Goal: Task Accomplishment & Management: Manage account settings

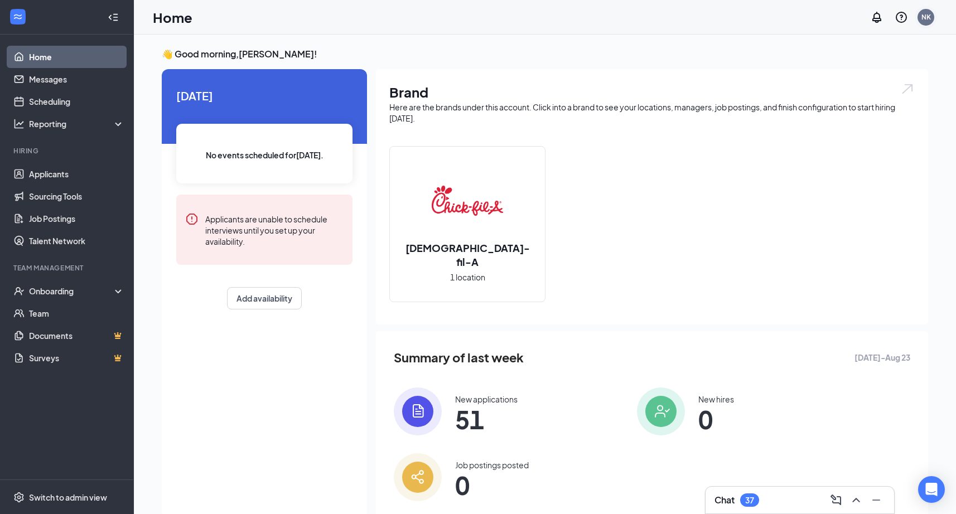
click at [922, 19] on div "NK" at bounding box center [926, 16] width 9 height 9
click at [922, 18] on div "NK" at bounding box center [926, 16] width 9 height 9
click at [835, 187] on li "Log out" at bounding box center [871, 182] width 134 height 22
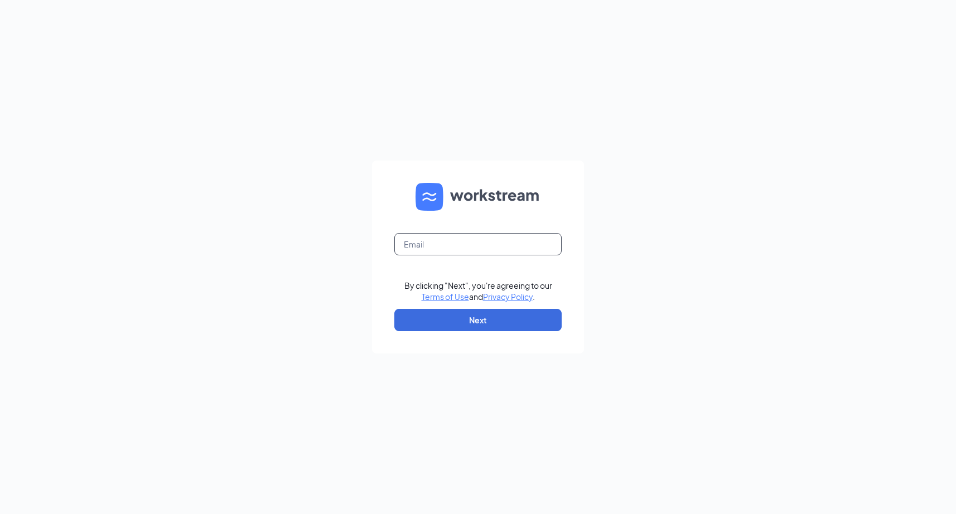
click at [516, 241] on input "text" at bounding box center [478, 244] width 167 height 22
type input "cfanorthcollinscareers@gmail.com"
click at [496, 311] on button "Next" at bounding box center [478, 320] width 167 height 22
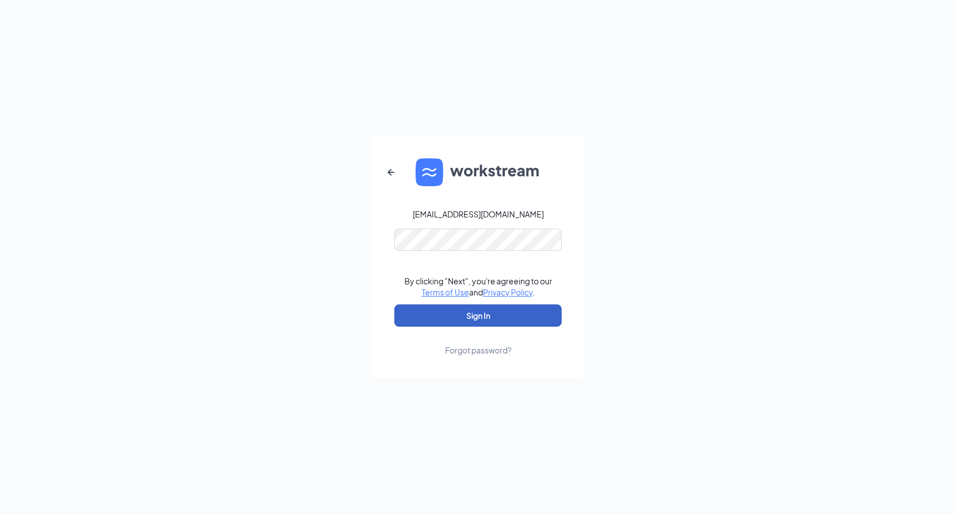
click at [452, 318] on button "Sign In" at bounding box center [478, 316] width 167 height 22
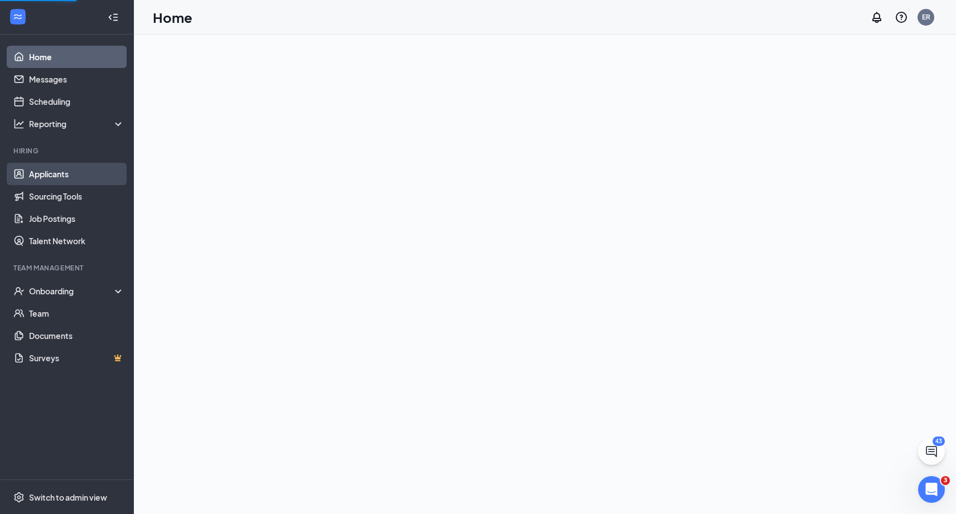
click at [55, 179] on link "Applicants" at bounding box center [76, 174] width 95 height 22
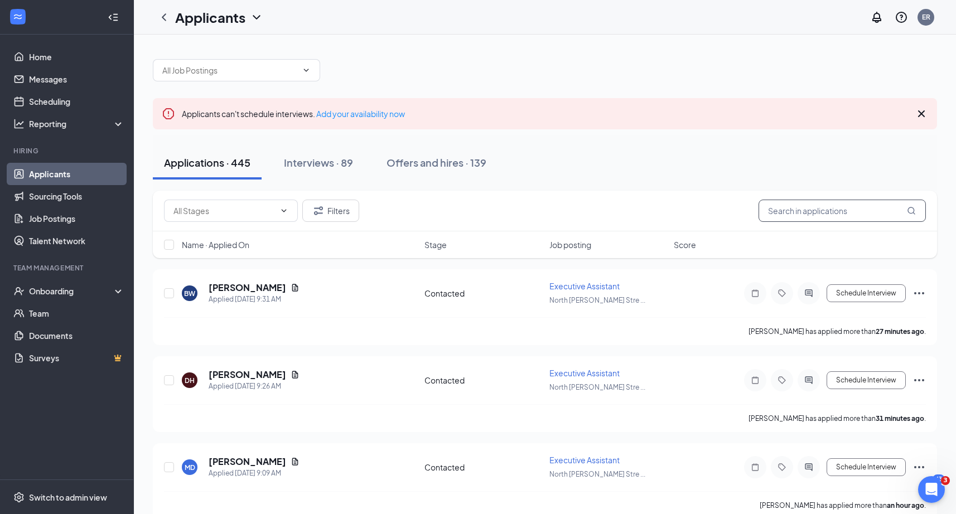
click at [778, 211] on input "text" at bounding box center [842, 211] width 167 height 22
paste input "[PERSON_NAME]"
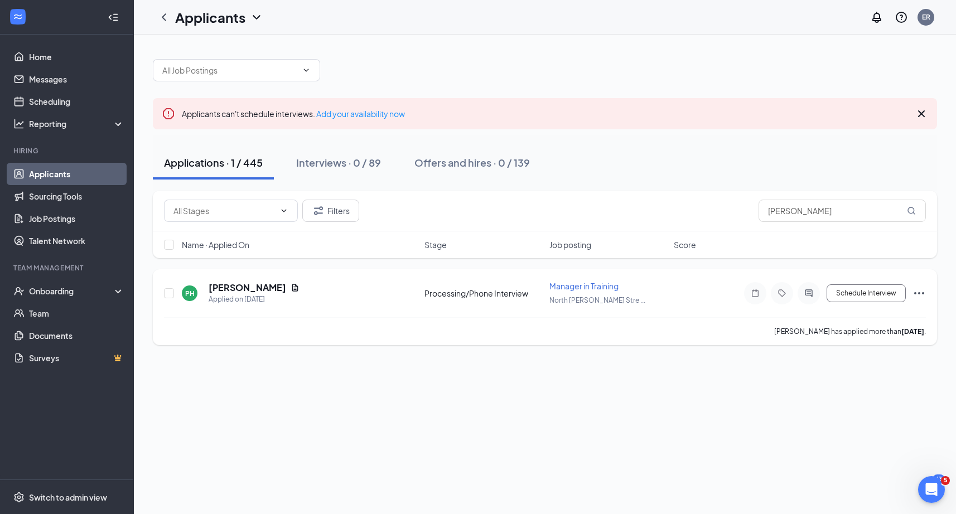
click at [920, 292] on icon "Ellipses" at bounding box center [920, 293] width 10 height 2
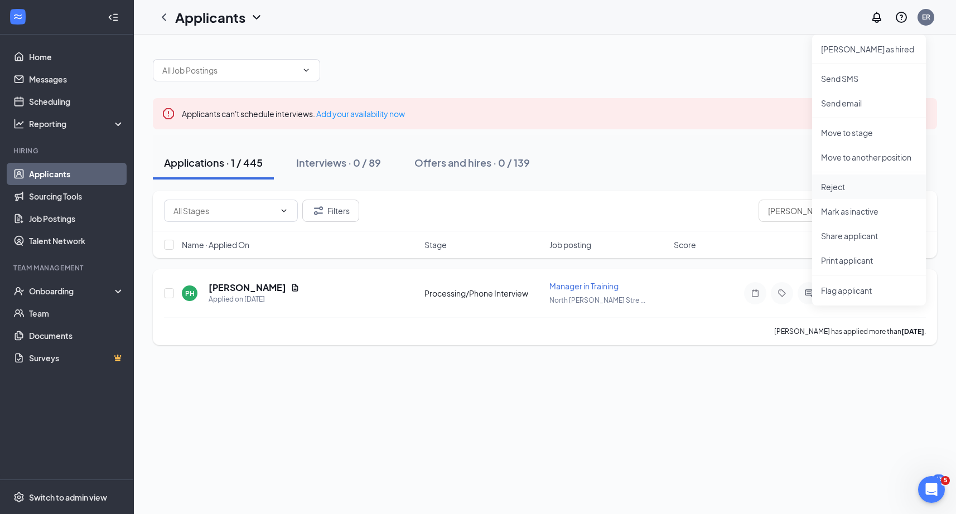
click at [862, 179] on li "Reject" at bounding box center [869, 187] width 114 height 25
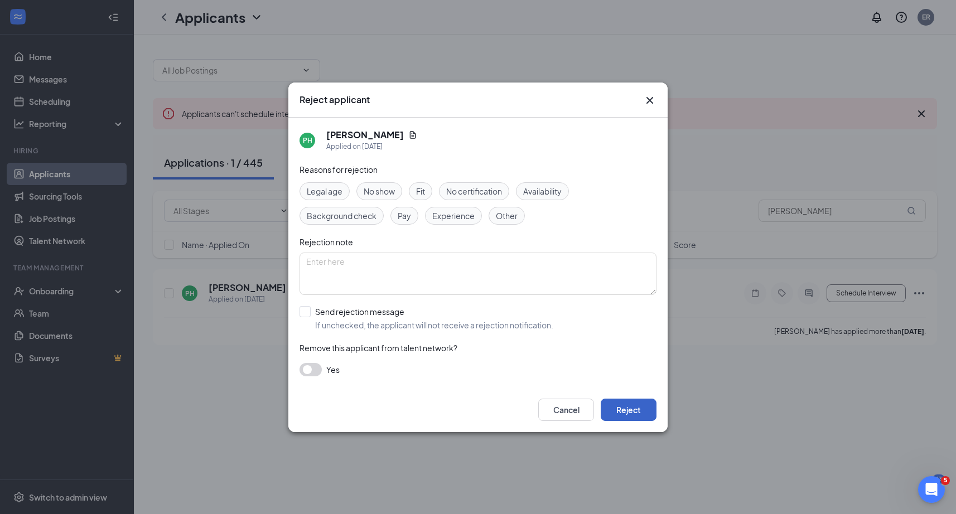
click at [634, 410] on button "Reject" at bounding box center [629, 410] width 56 height 22
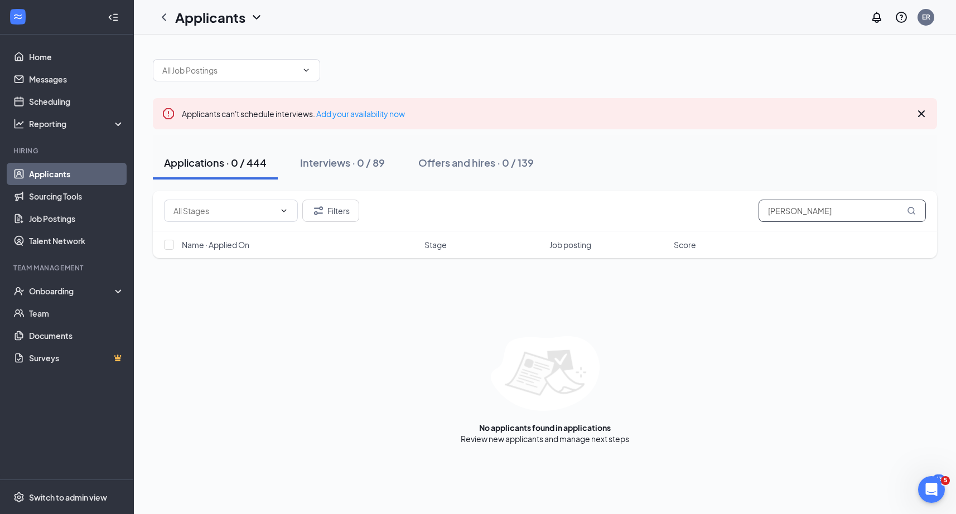
click at [816, 213] on input "[PERSON_NAME]" at bounding box center [842, 211] width 167 height 22
paste input "[PERSON_NAME]"
click at [825, 208] on input "[PERSON_NAME]" at bounding box center [842, 211] width 167 height 22
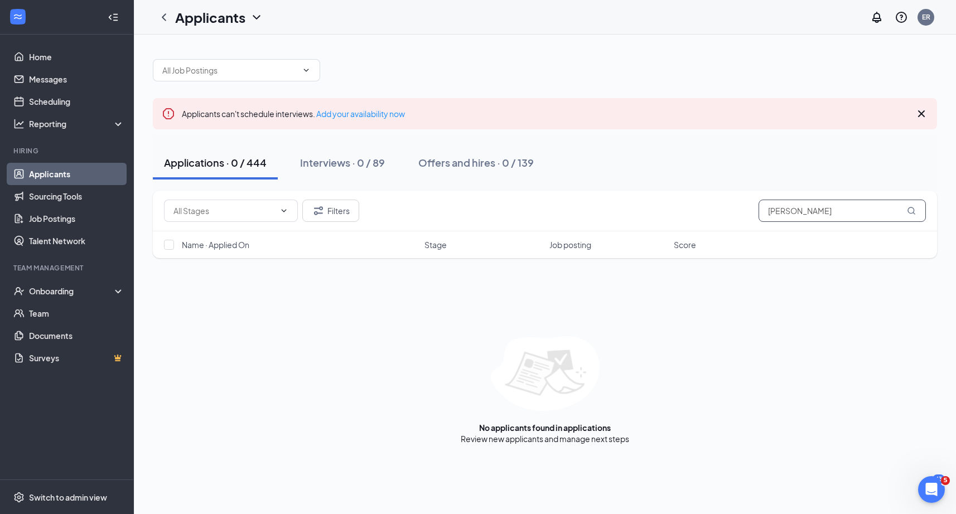
click at [825, 208] on input "[PERSON_NAME]" at bounding box center [842, 211] width 167 height 22
paste input "[PERSON_NAME]"
click at [834, 214] on input "[PERSON_NAME]" at bounding box center [842, 211] width 167 height 22
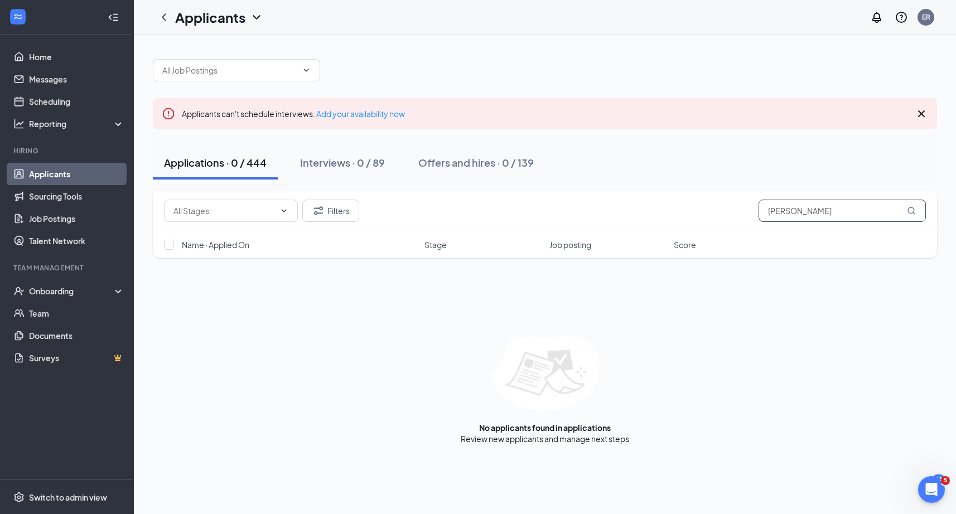
click at [834, 214] on input "[PERSON_NAME]" at bounding box center [842, 211] width 167 height 22
paste input "[PERSON_NAME] J"
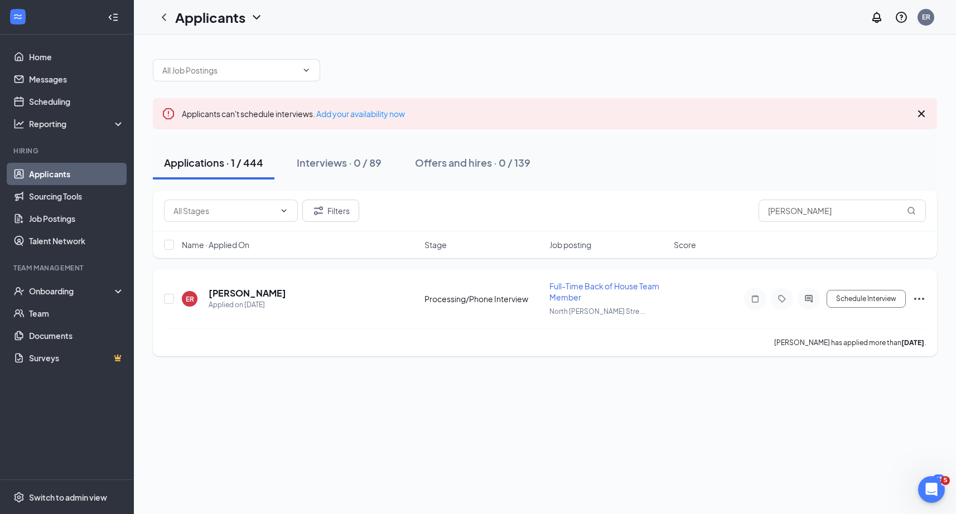
click at [925, 296] on icon "Ellipses" at bounding box center [919, 298] width 13 height 13
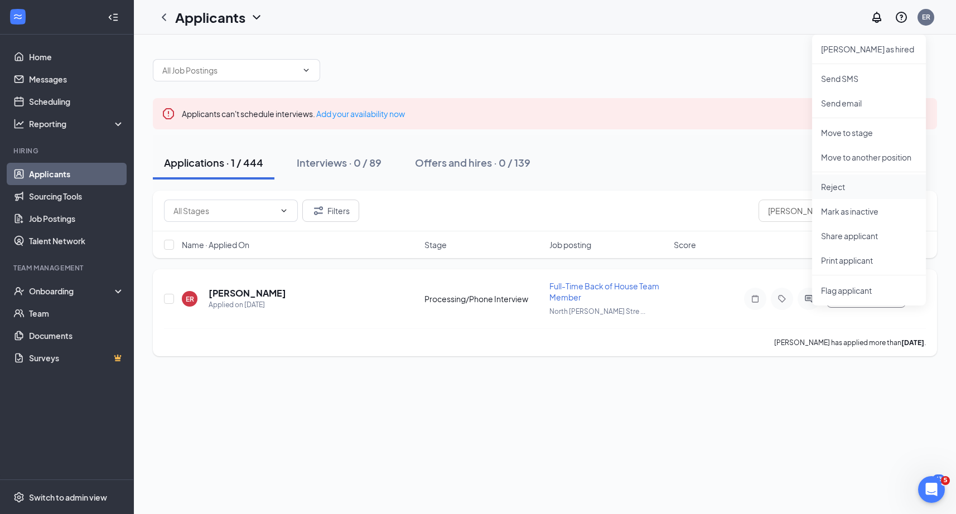
click at [854, 184] on p "Reject" at bounding box center [869, 186] width 96 height 11
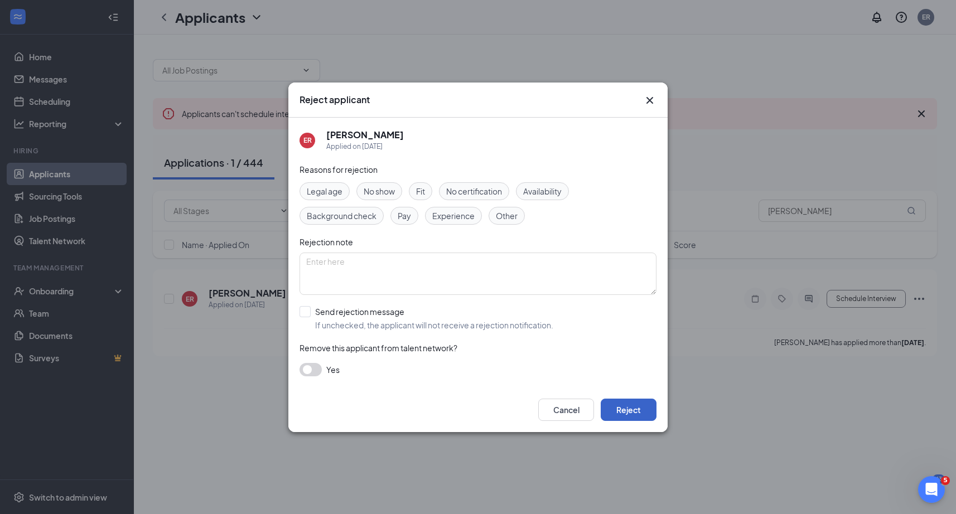
click at [644, 406] on button "Reject" at bounding box center [629, 410] width 56 height 22
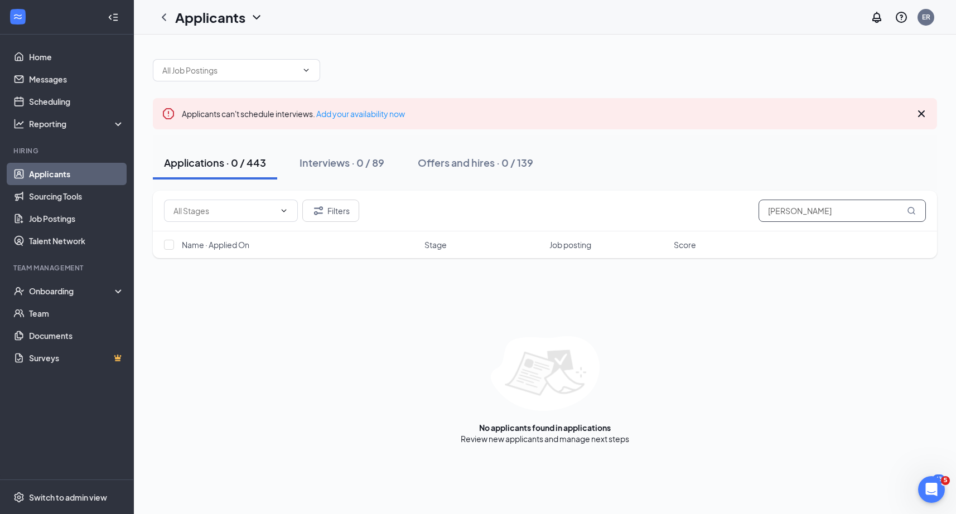
click at [821, 218] on input "[PERSON_NAME]" at bounding box center [842, 211] width 167 height 22
paste input "[PERSON_NAME]"
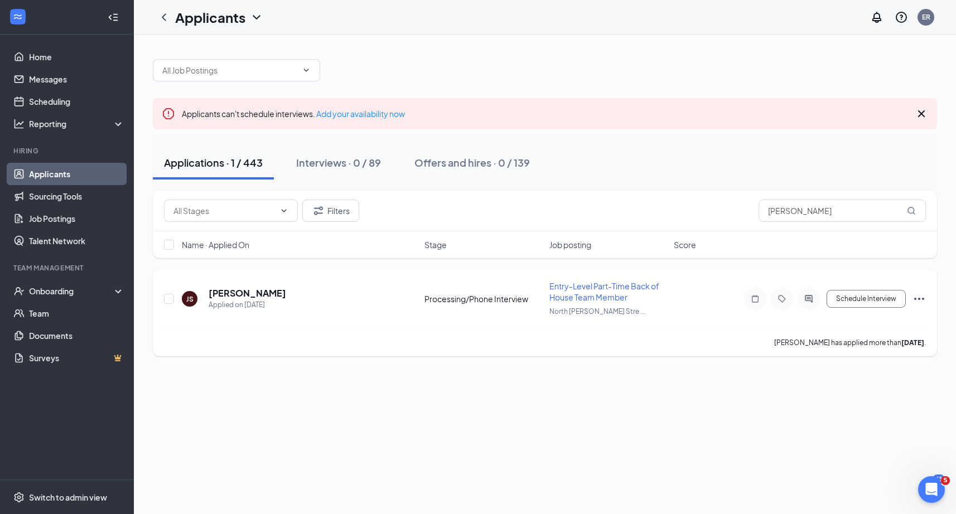
click at [918, 292] on icon "Ellipses" at bounding box center [919, 298] width 13 height 13
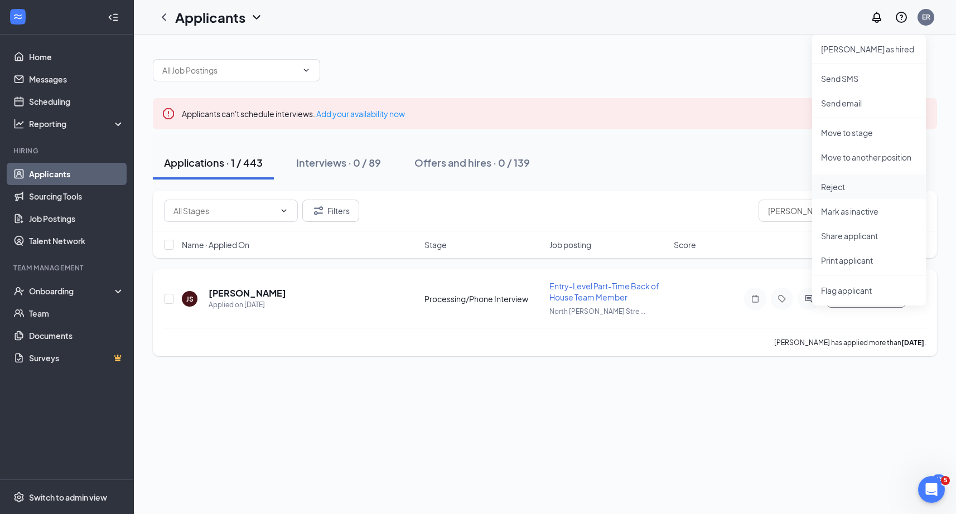
click at [852, 183] on p "Reject" at bounding box center [869, 186] width 96 height 11
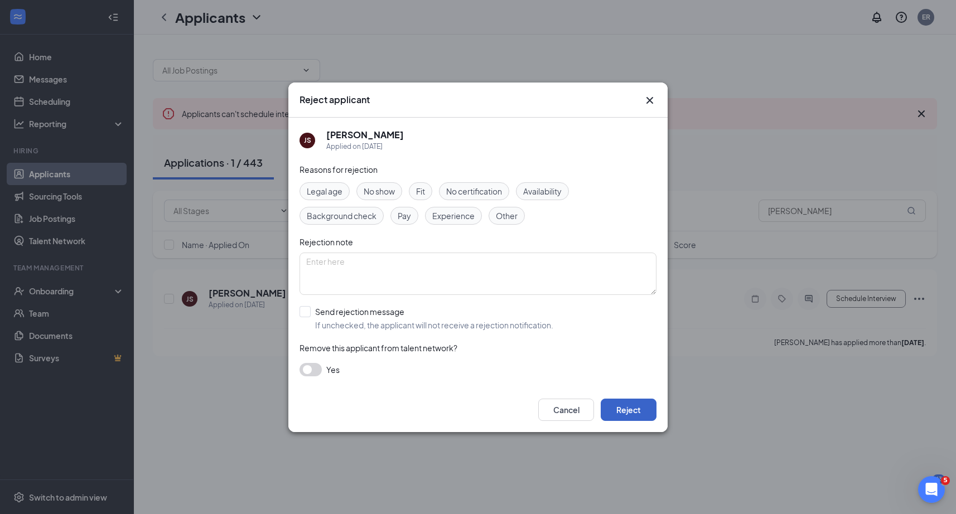
click at [637, 406] on button "Reject" at bounding box center [629, 410] width 56 height 22
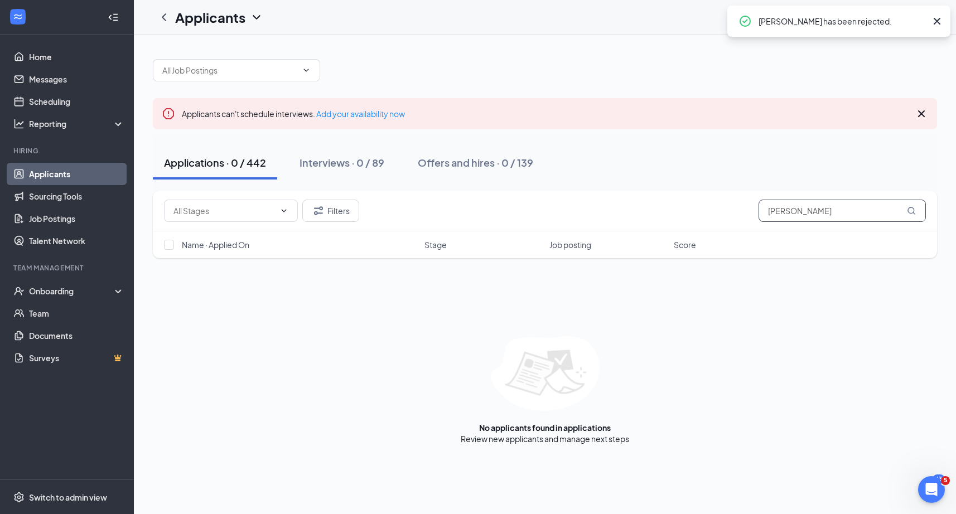
click at [830, 215] on input "[PERSON_NAME]" at bounding box center [842, 211] width 167 height 22
paste input "[PERSON_NAME]"
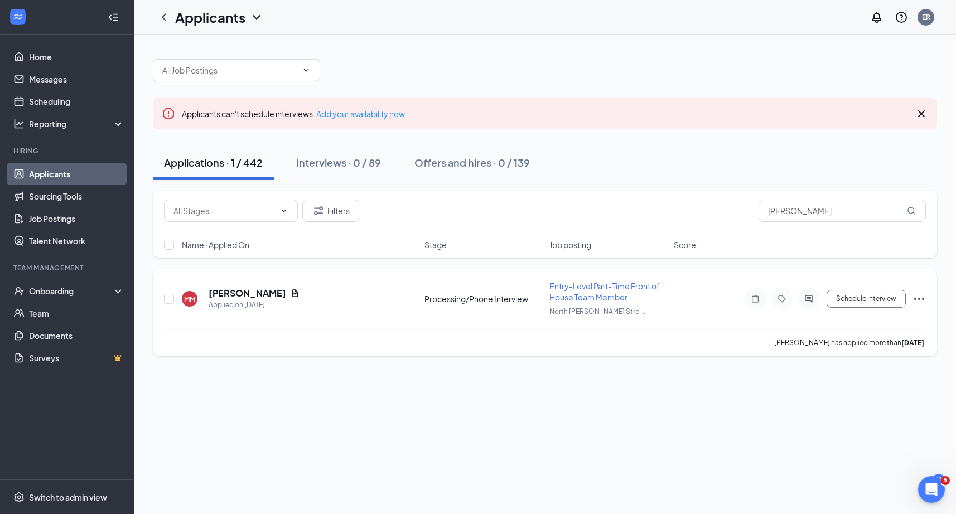
click at [920, 298] on icon "Ellipses" at bounding box center [920, 299] width 10 height 2
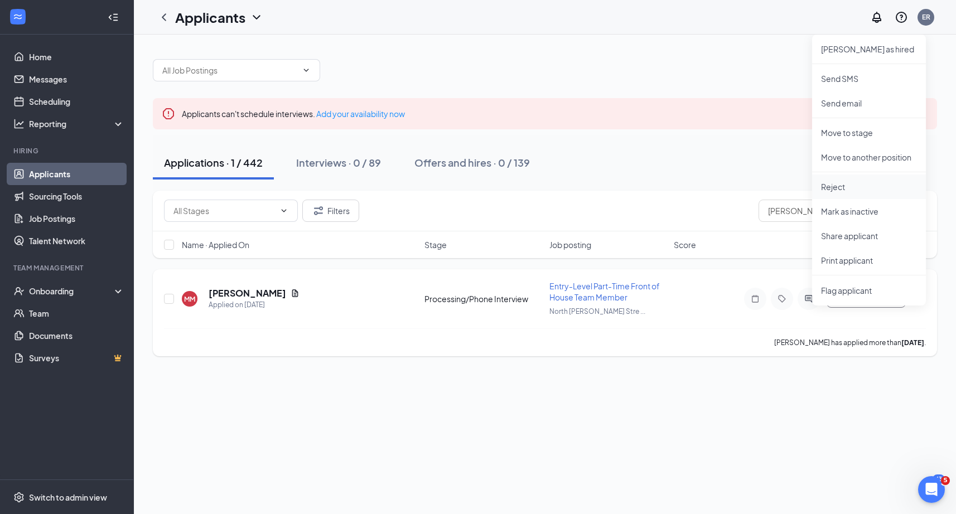
click at [853, 187] on p "Reject" at bounding box center [869, 186] width 96 height 11
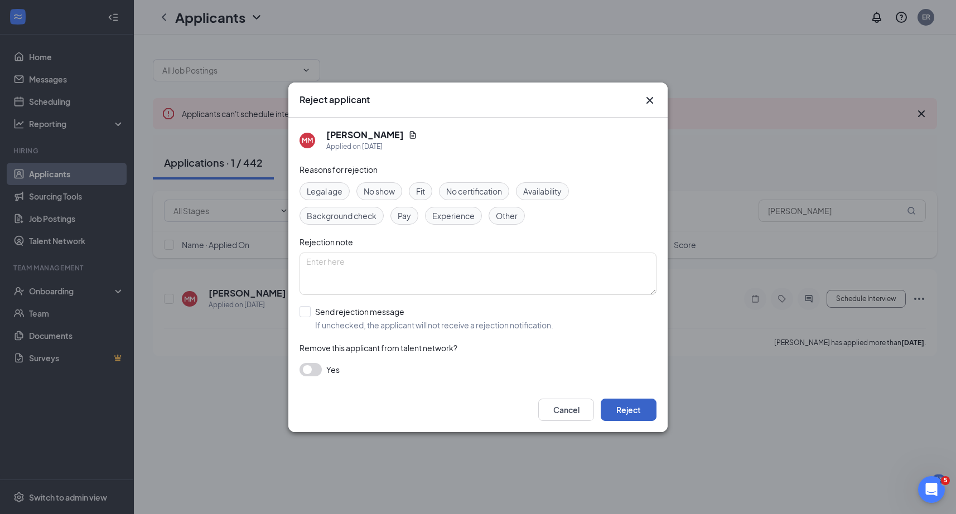
click at [630, 406] on button "Reject" at bounding box center [629, 410] width 56 height 22
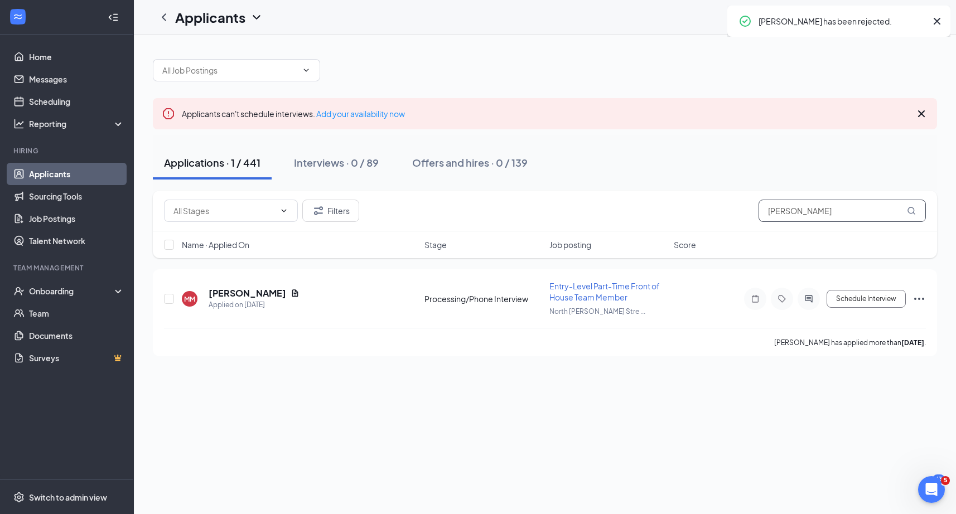
click at [831, 213] on input "[PERSON_NAME]" at bounding box center [842, 211] width 167 height 22
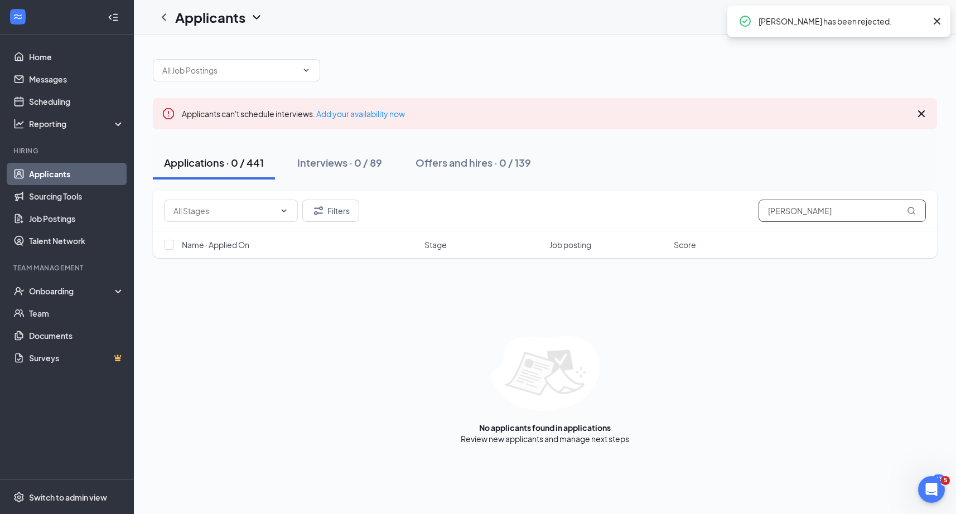
click at [831, 213] on input "[PERSON_NAME]" at bounding box center [842, 211] width 167 height 22
paste input "[PERSON_NAME]"
click at [849, 211] on input "[PERSON_NAME]" at bounding box center [842, 211] width 167 height 22
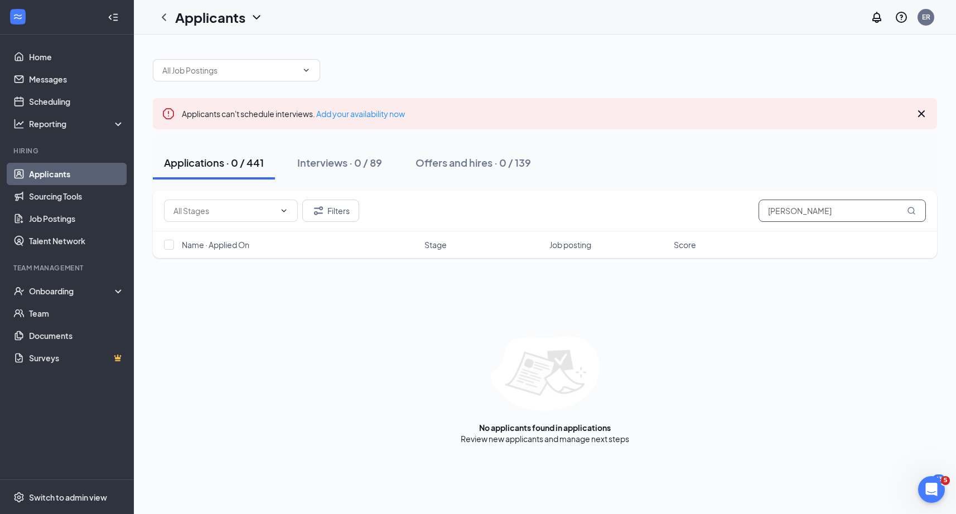
click at [849, 211] on input "[PERSON_NAME]" at bounding box center [842, 211] width 167 height 22
paste input "[PERSON_NAME]"
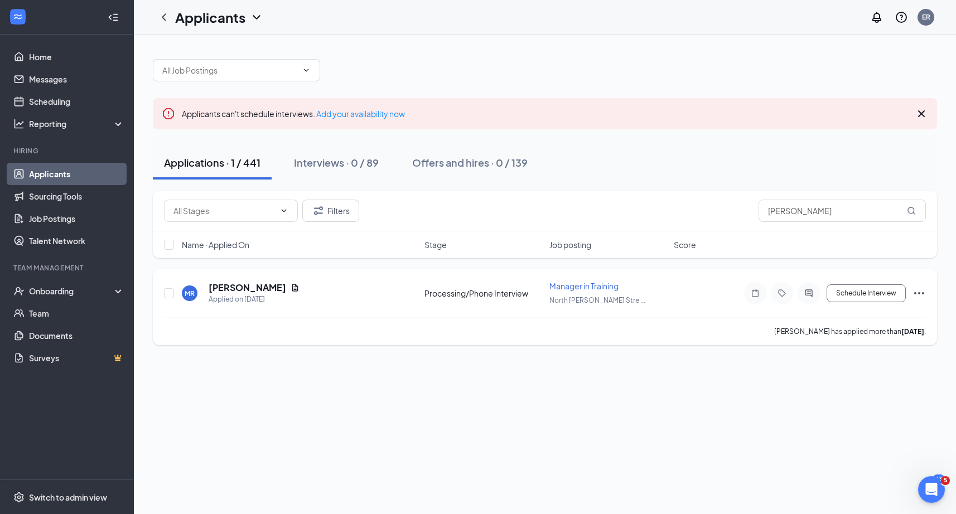
click at [922, 287] on icon "Ellipses" at bounding box center [919, 293] width 13 height 13
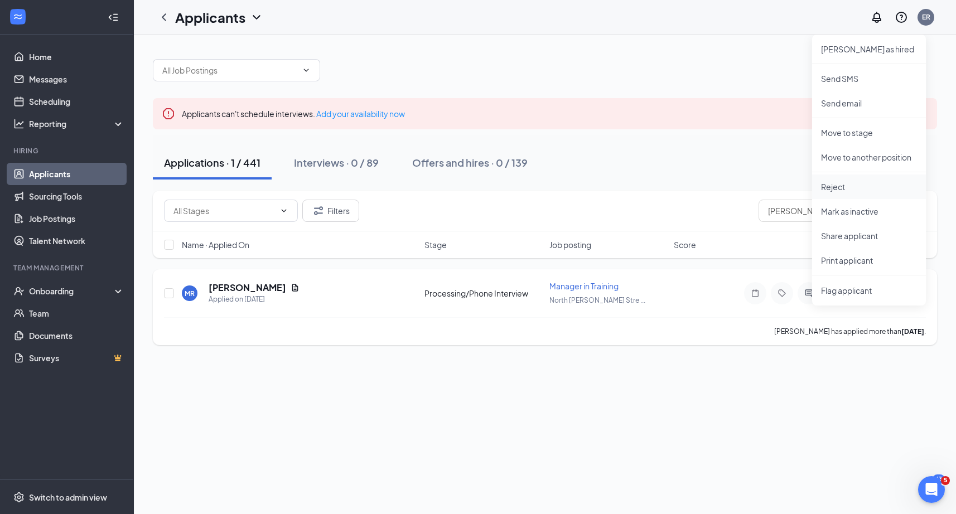
click at [850, 187] on p "Reject" at bounding box center [869, 186] width 96 height 11
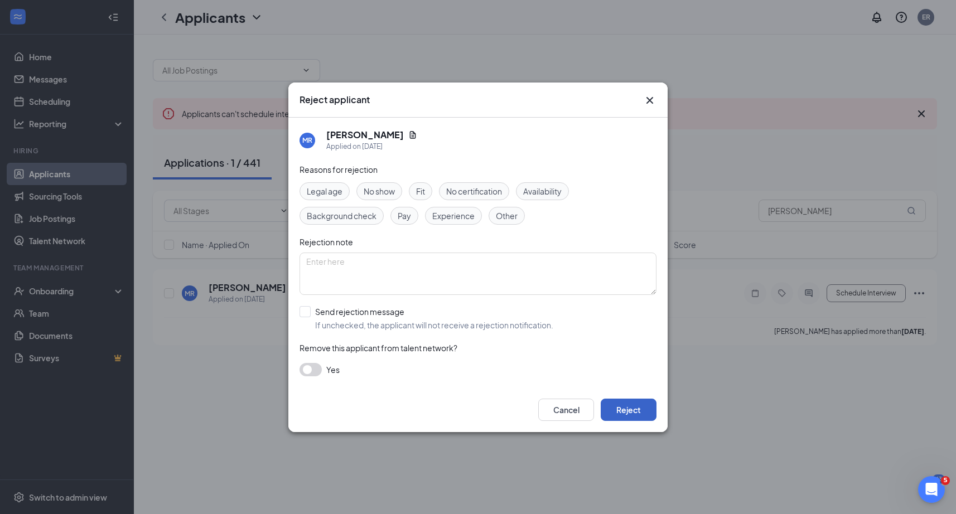
click at [629, 404] on button "Reject" at bounding box center [629, 410] width 56 height 22
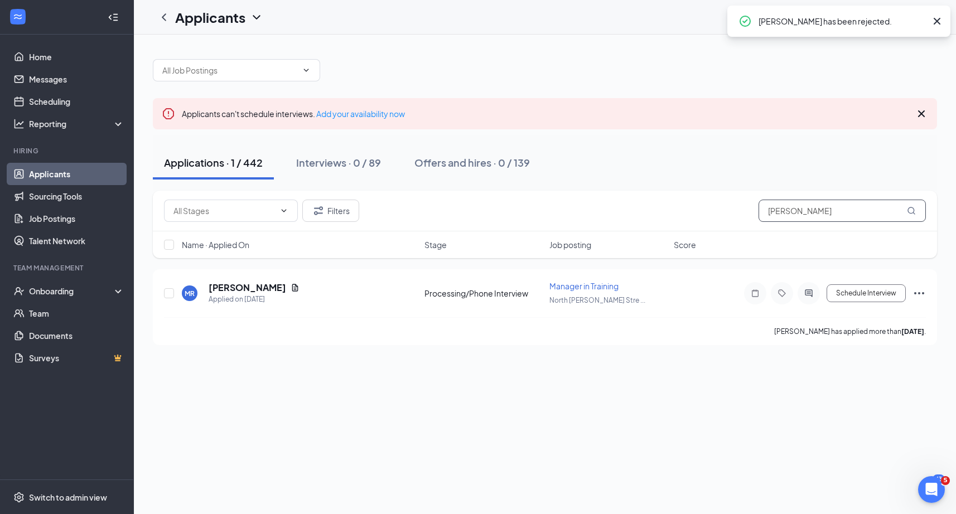
click at [819, 207] on input "[PERSON_NAME]" at bounding box center [842, 211] width 167 height 22
paste input "[PERSON_NAME]"
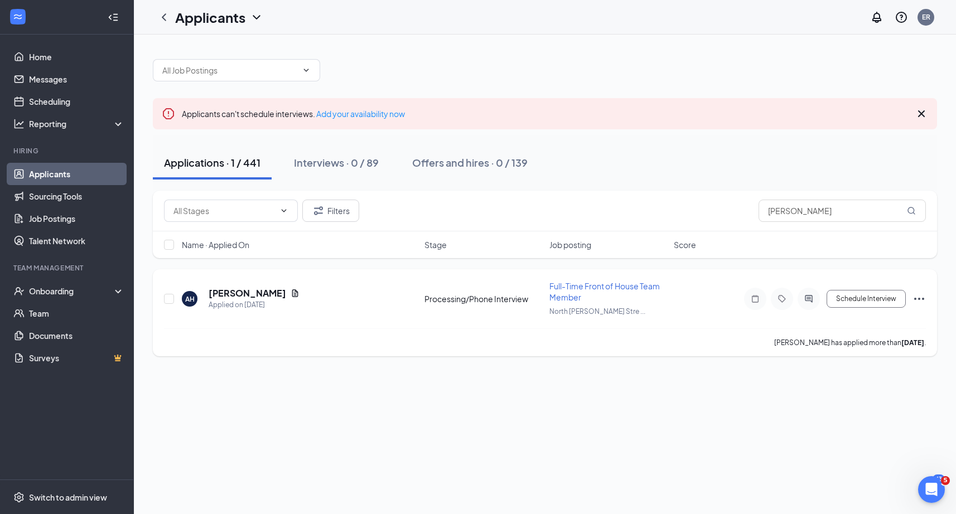
click at [922, 296] on icon "Ellipses" at bounding box center [919, 298] width 13 height 13
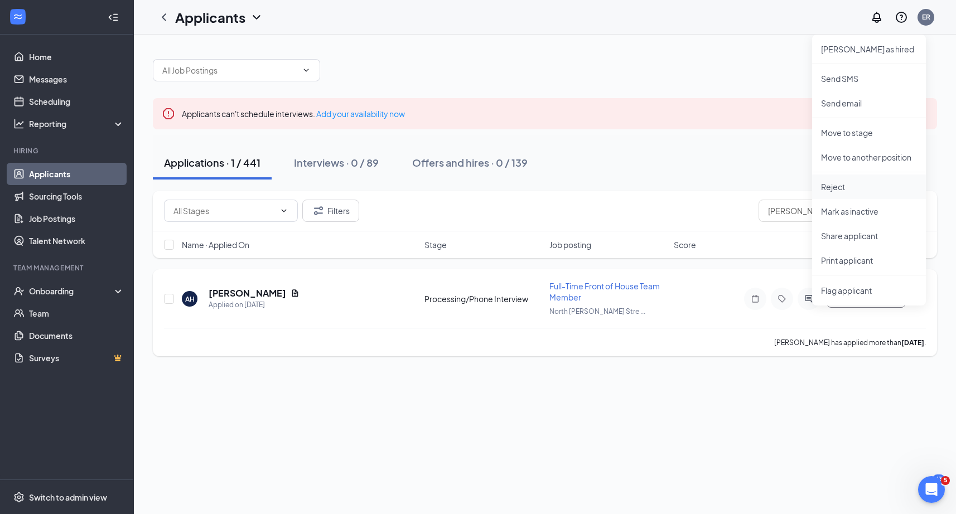
click at [839, 190] on p "Reject" at bounding box center [869, 186] width 96 height 11
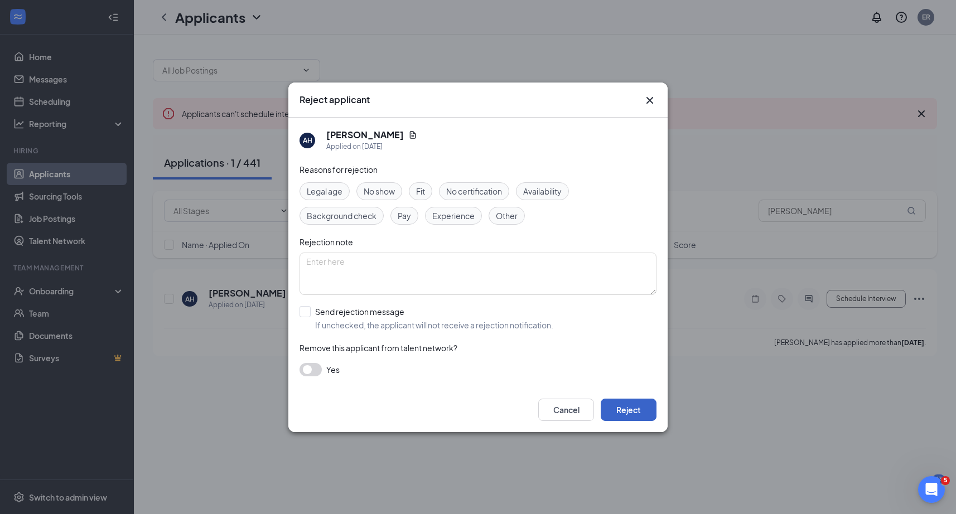
click at [631, 420] on button "Reject" at bounding box center [629, 410] width 56 height 22
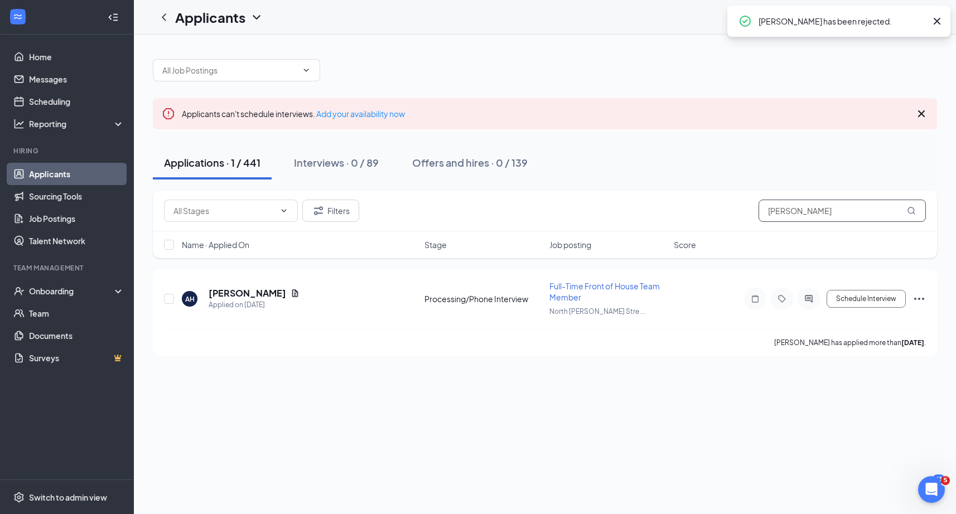
click at [843, 210] on input "[PERSON_NAME]" at bounding box center [842, 211] width 167 height 22
paste input "[PERSON_NAME]"
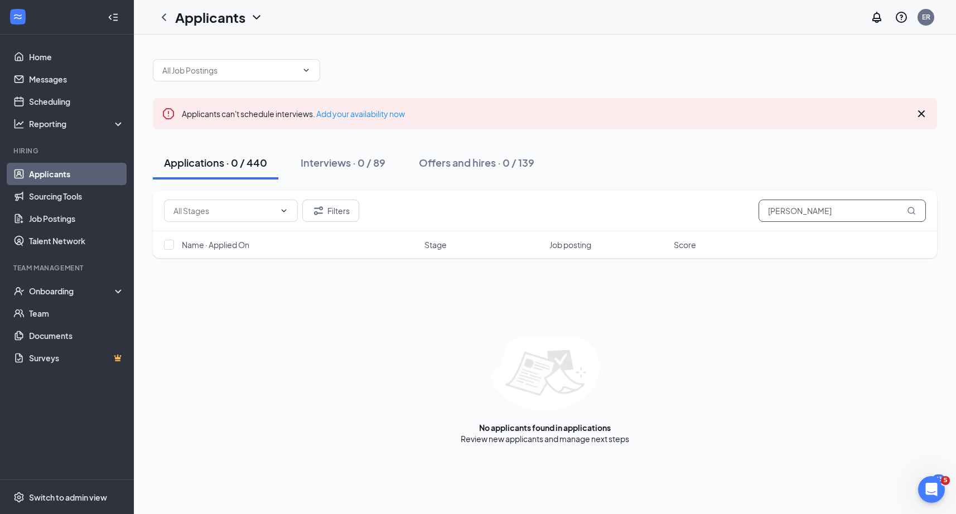
click at [852, 215] on input "[PERSON_NAME]" at bounding box center [842, 211] width 167 height 22
paste input "[PERSON_NAME]"
type input "[PERSON_NAME]"
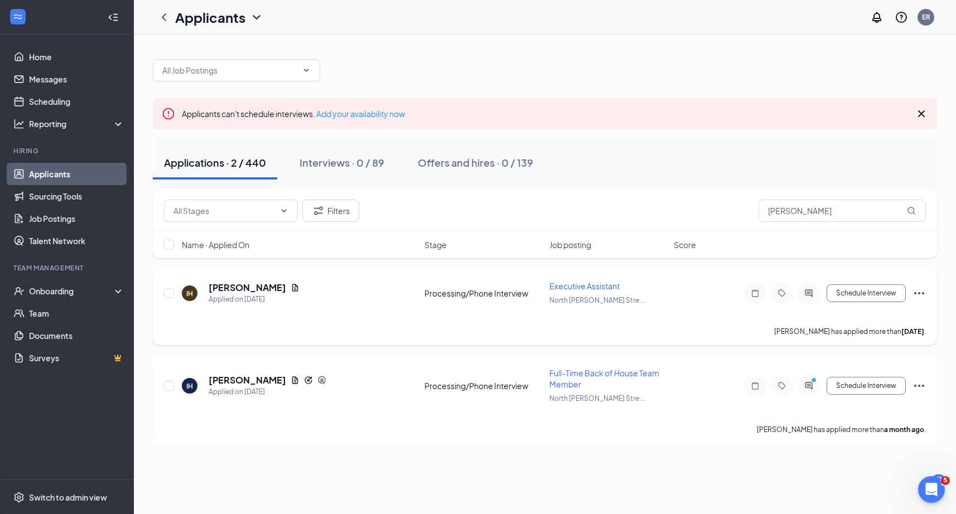
click at [919, 294] on icon "Ellipses" at bounding box center [919, 293] width 13 height 13
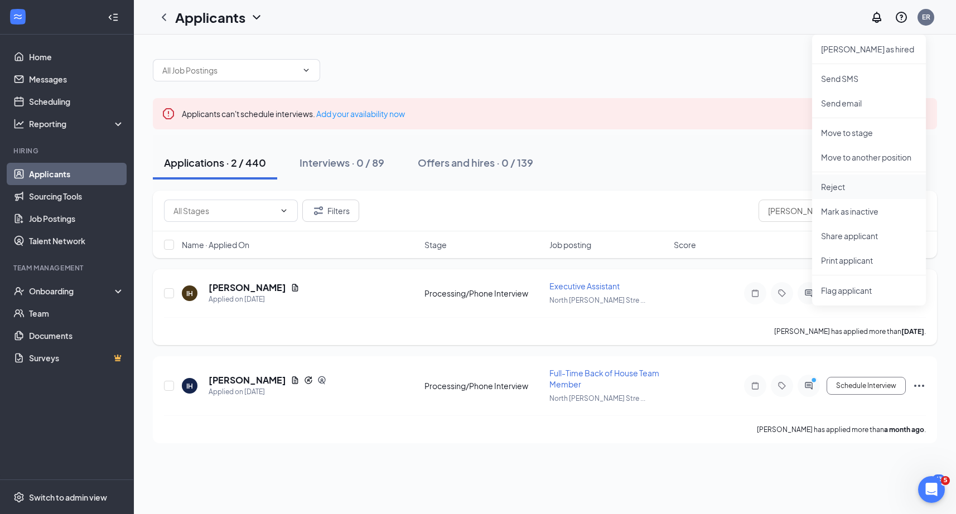
click at [862, 182] on p "Reject" at bounding box center [869, 186] width 96 height 11
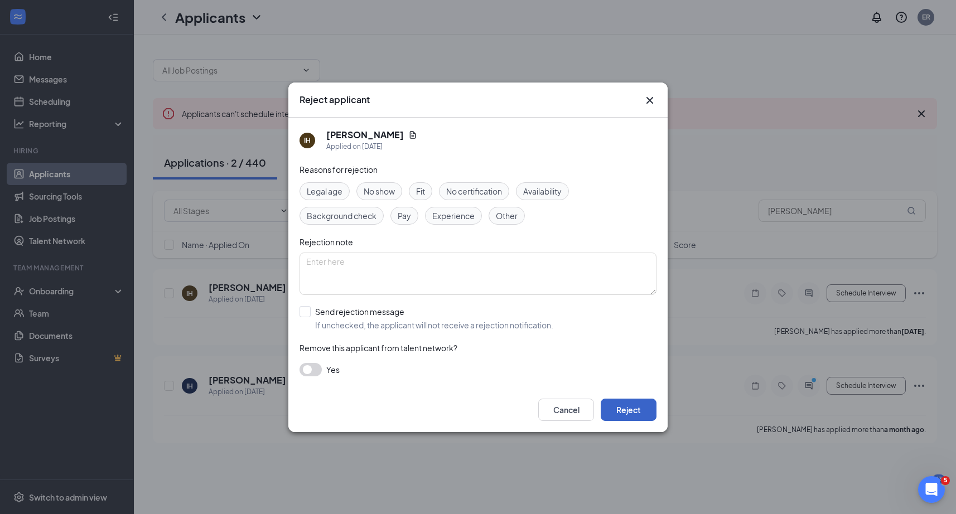
click at [645, 417] on button "Reject" at bounding box center [629, 410] width 56 height 22
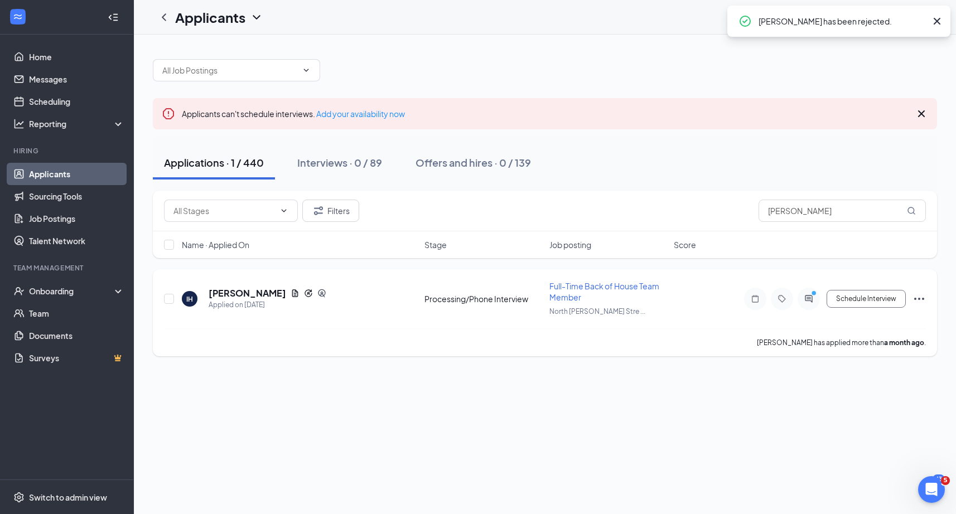
click at [921, 295] on icon "Ellipses" at bounding box center [919, 298] width 13 height 13
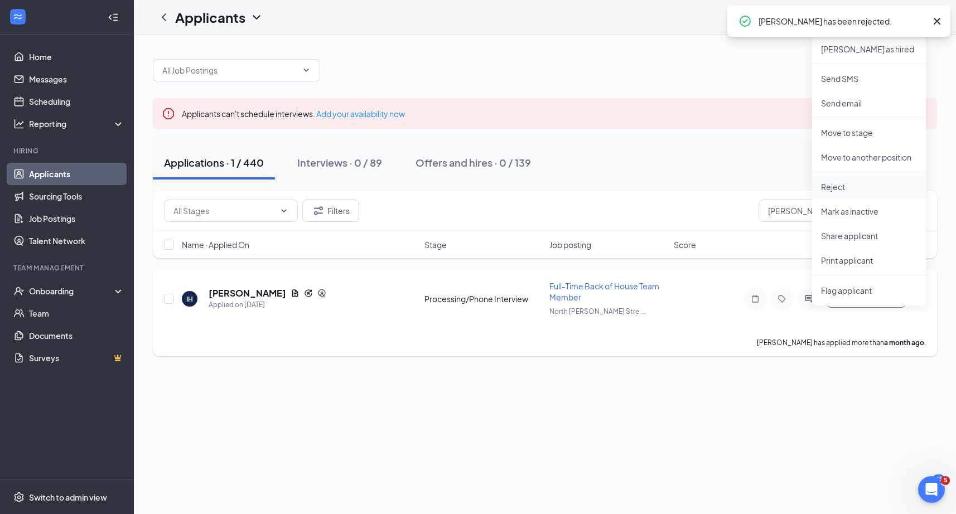
click at [848, 193] on li "Reject" at bounding box center [869, 187] width 114 height 25
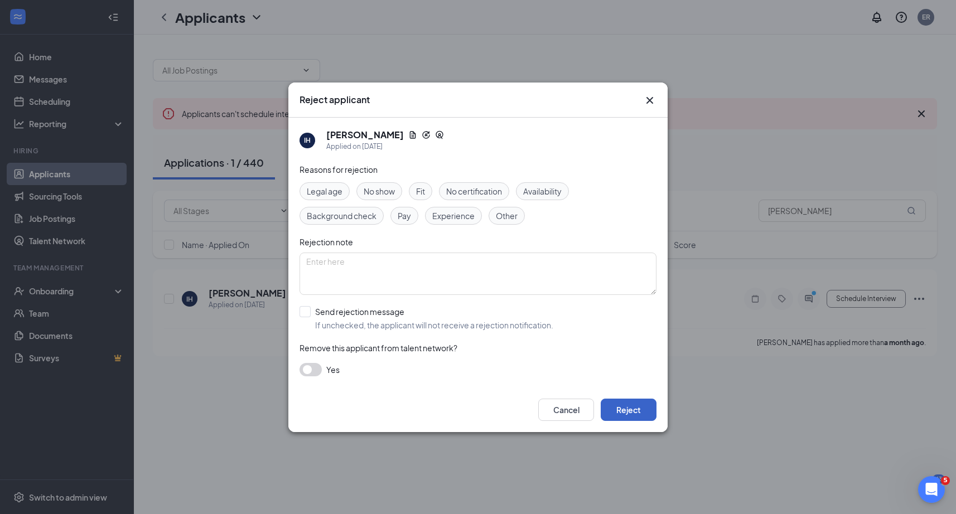
click at [615, 417] on button "Reject" at bounding box center [629, 410] width 56 height 22
